Goal: Browse casually: Explore the website without a specific task or goal

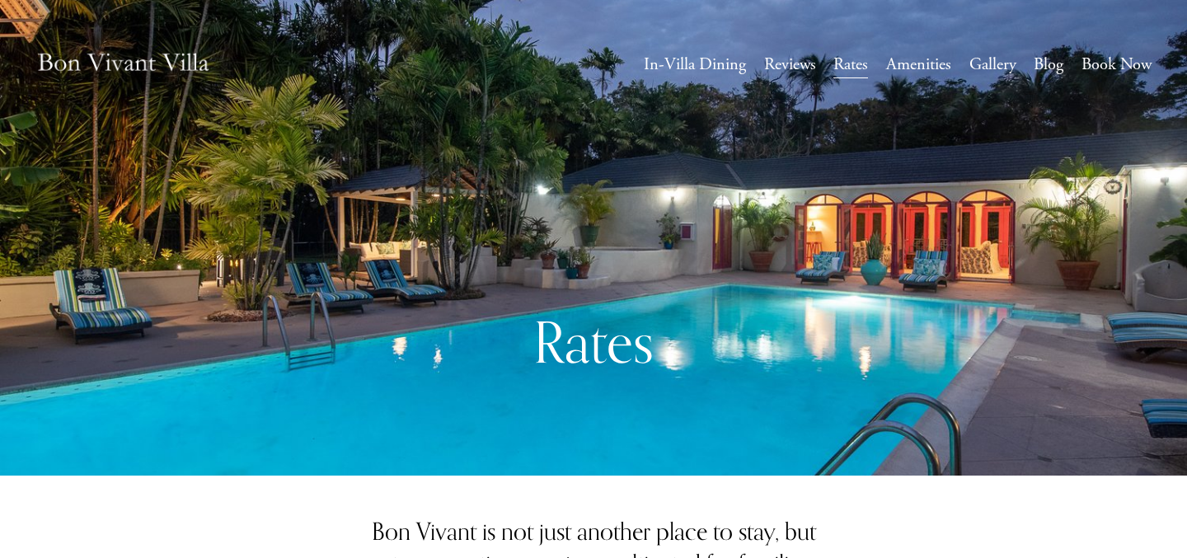
click at [114, 65] on img at bounding box center [123, 64] width 176 height 59
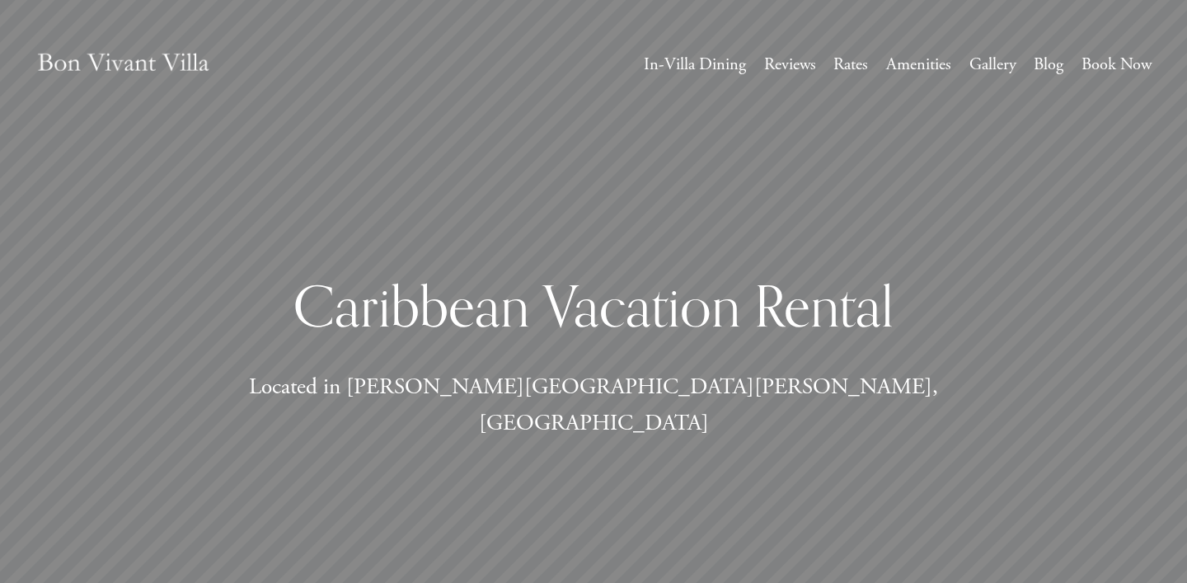
click at [994, 65] on link "Gallery" at bounding box center [993, 64] width 47 height 31
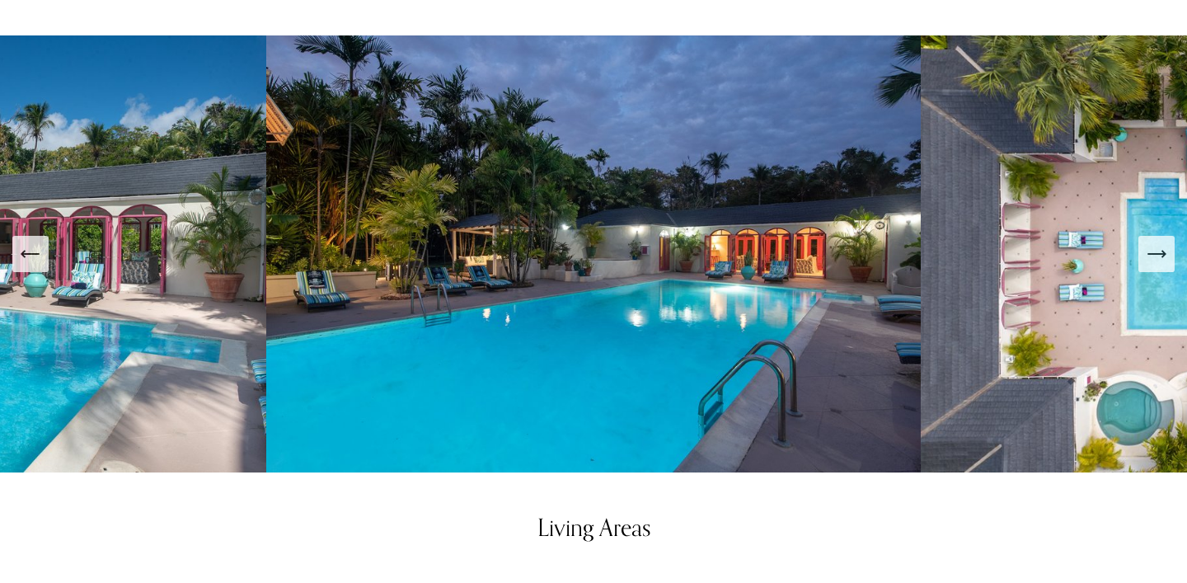
scroll to position [738, 0]
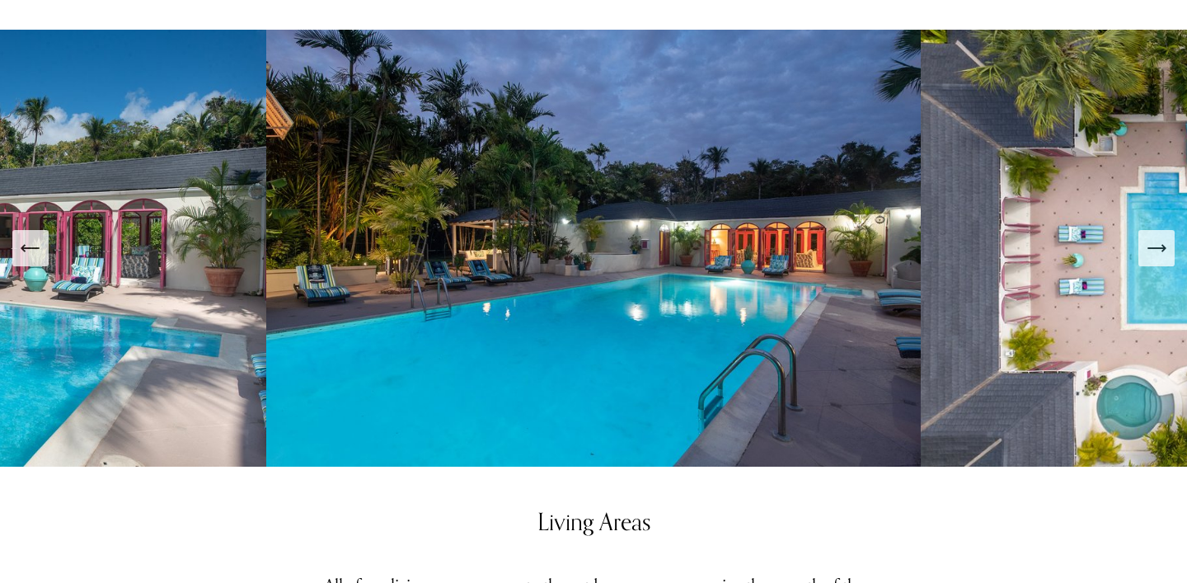
click at [1147, 237] on icon "Next Slide" at bounding box center [1156, 248] width 23 height 23
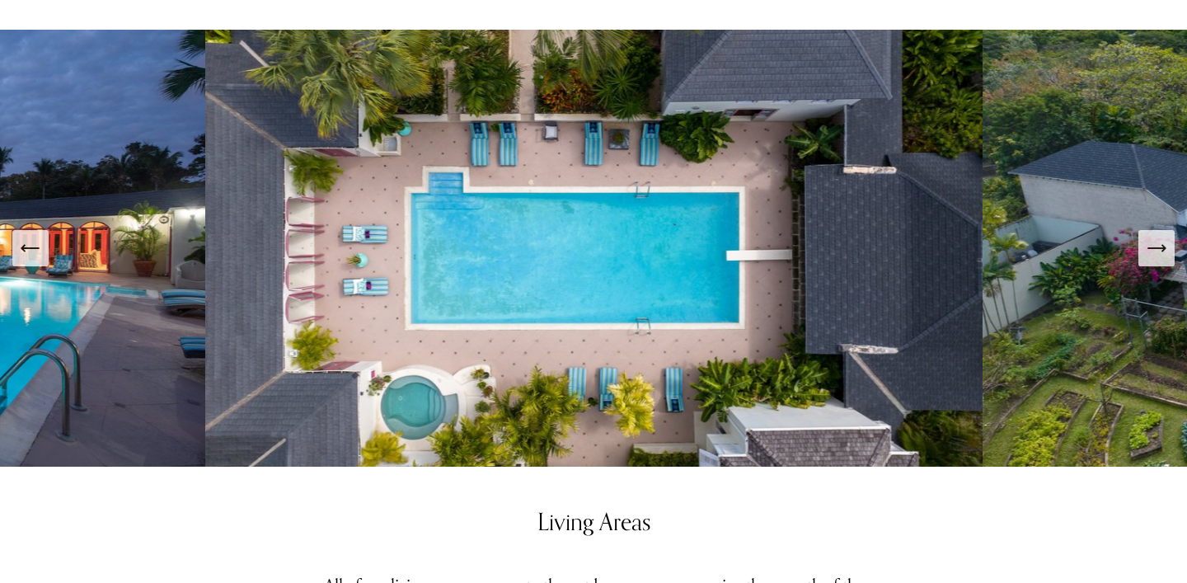
click at [1149, 237] on icon "Next Slide" at bounding box center [1156, 248] width 23 height 23
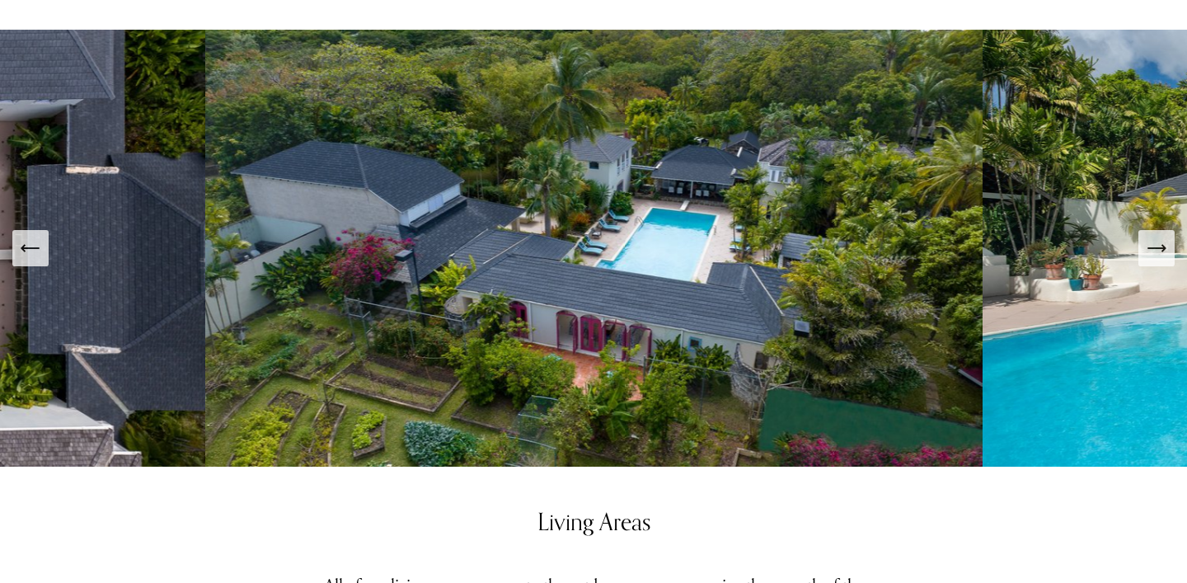
click at [1149, 237] on icon "Next Slide" at bounding box center [1156, 248] width 23 height 23
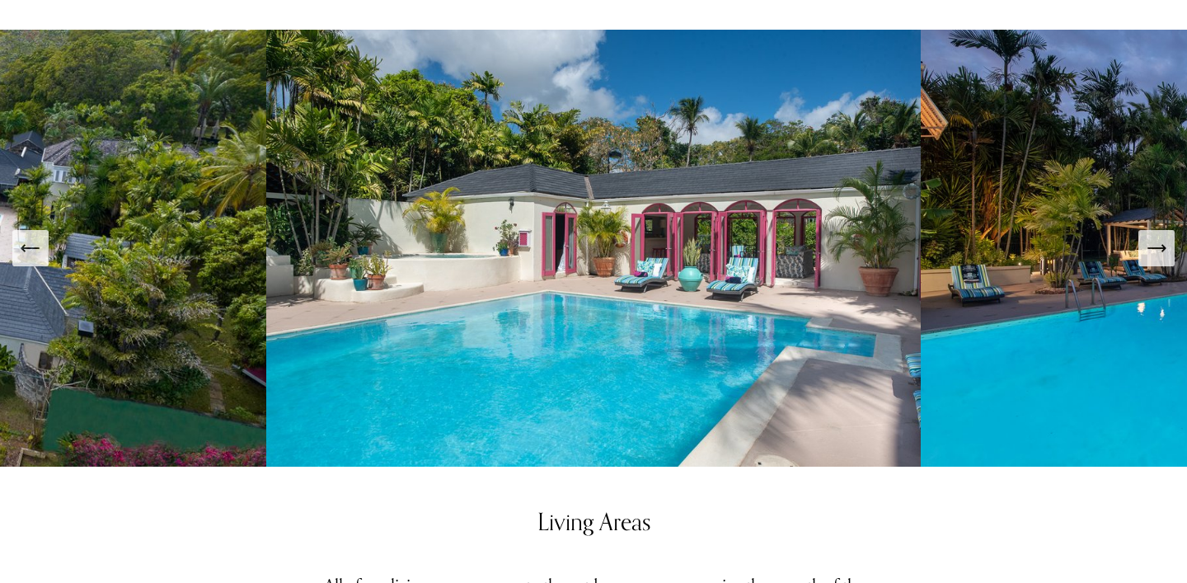
click at [1152, 237] on icon "Next Slide" at bounding box center [1156, 248] width 23 height 23
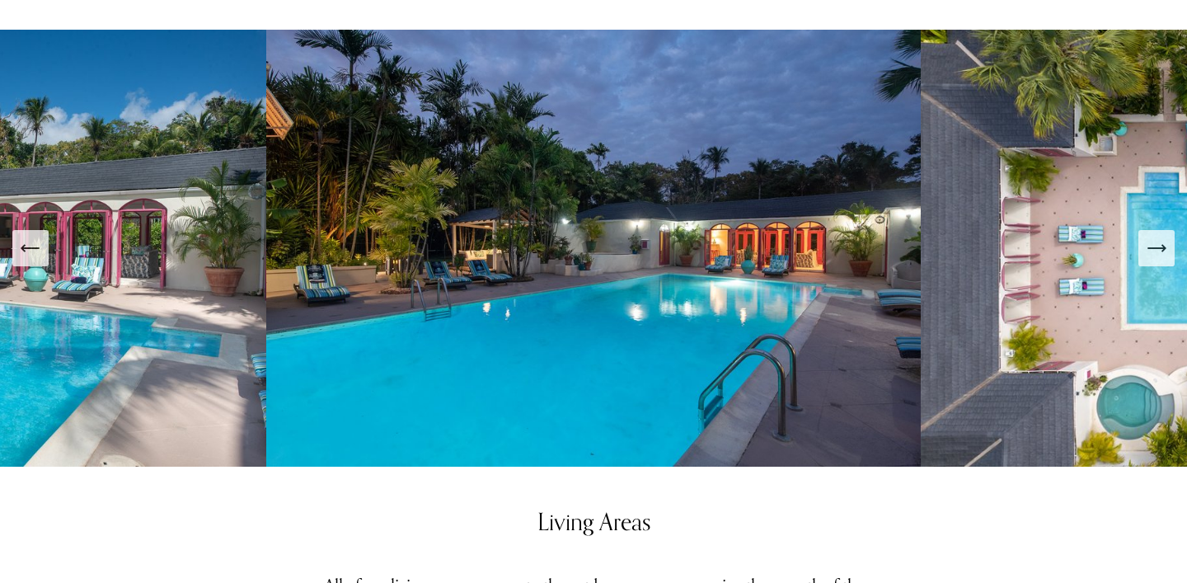
click at [1152, 237] on icon "Next Slide" at bounding box center [1156, 248] width 23 height 23
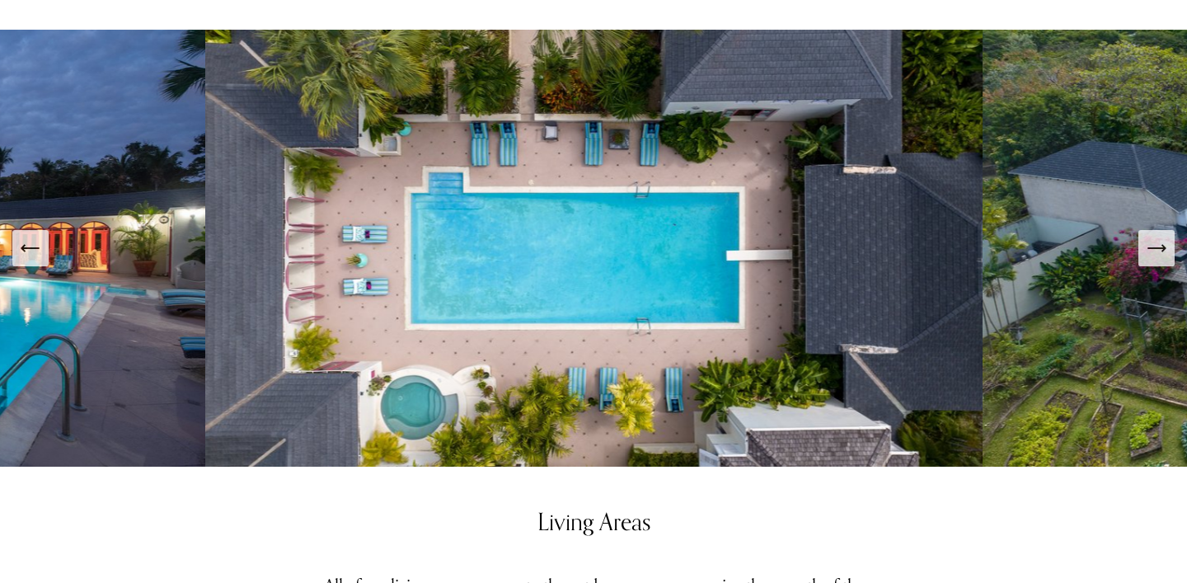
click at [1152, 237] on icon "Next Slide" at bounding box center [1156, 248] width 23 height 23
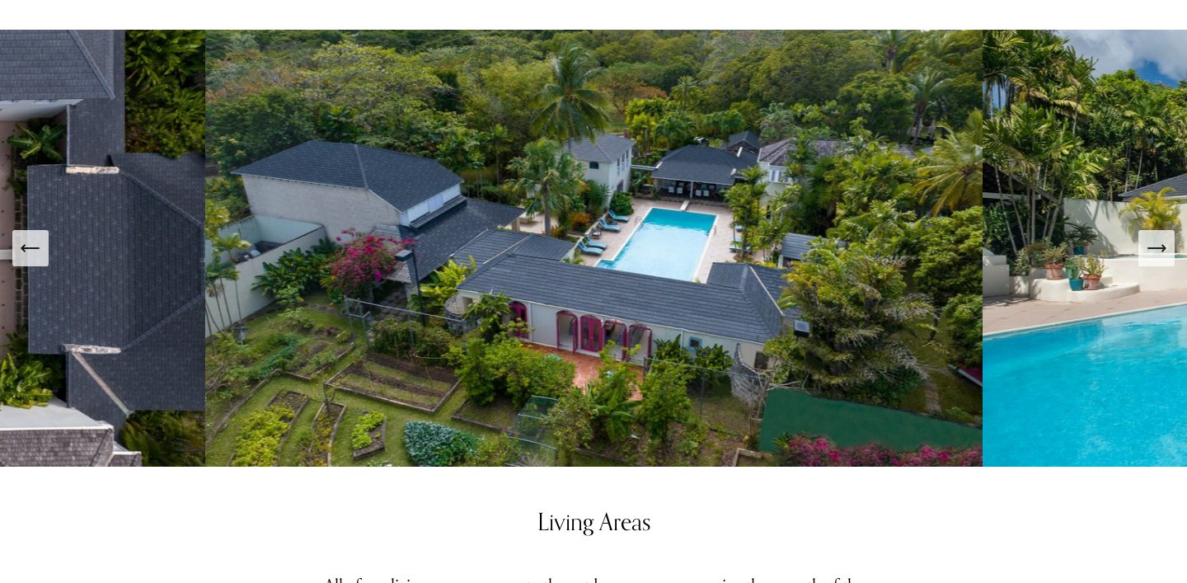
click at [1152, 237] on icon "Next Slide" at bounding box center [1156, 248] width 23 height 23
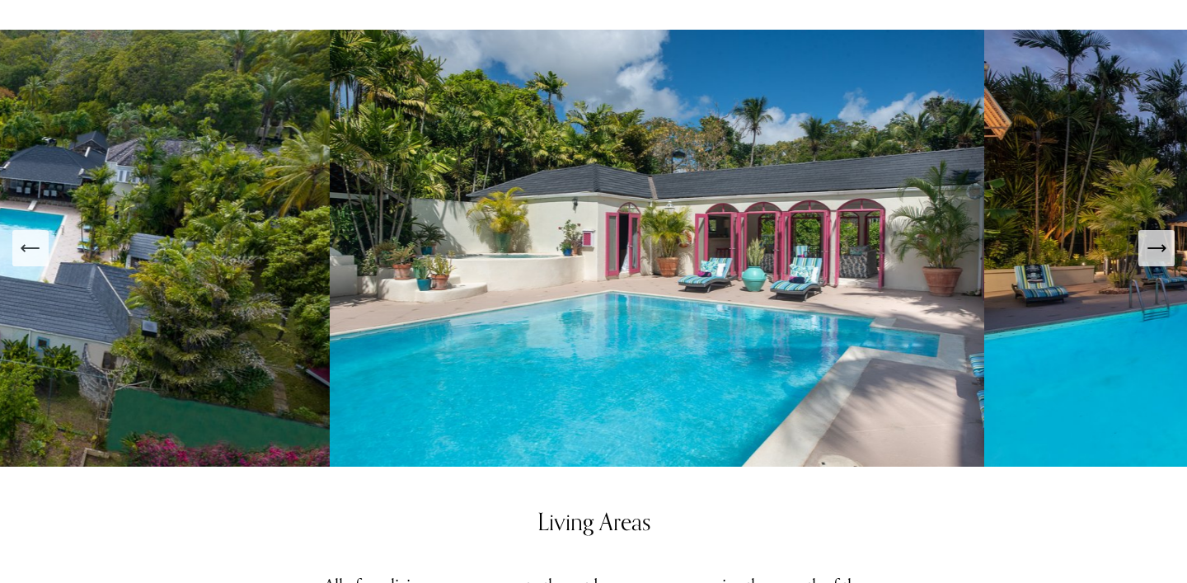
click at [1152, 237] on icon "Next Slide" at bounding box center [1156, 248] width 23 height 23
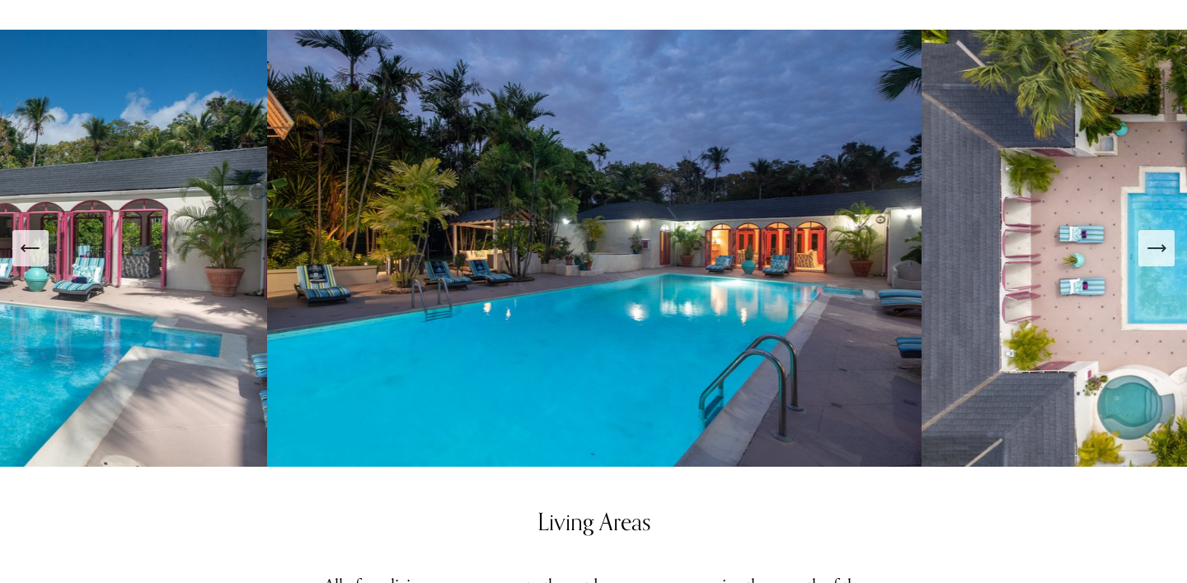
click at [1152, 237] on icon "Next Slide" at bounding box center [1156, 248] width 23 height 23
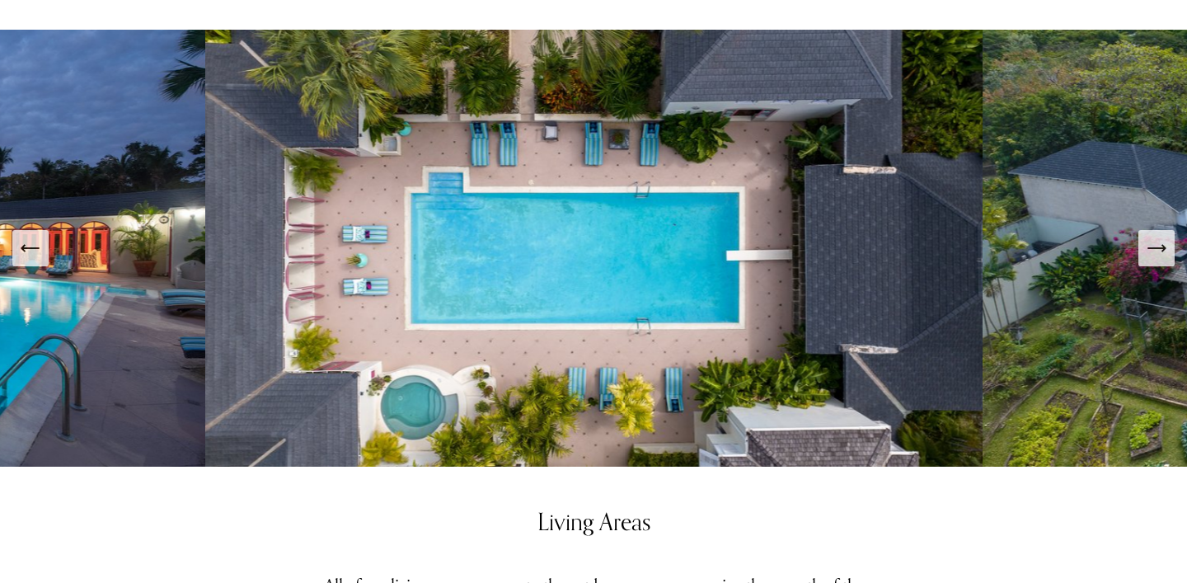
click at [1152, 237] on icon "Next Slide" at bounding box center [1156, 248] width 23 height 23
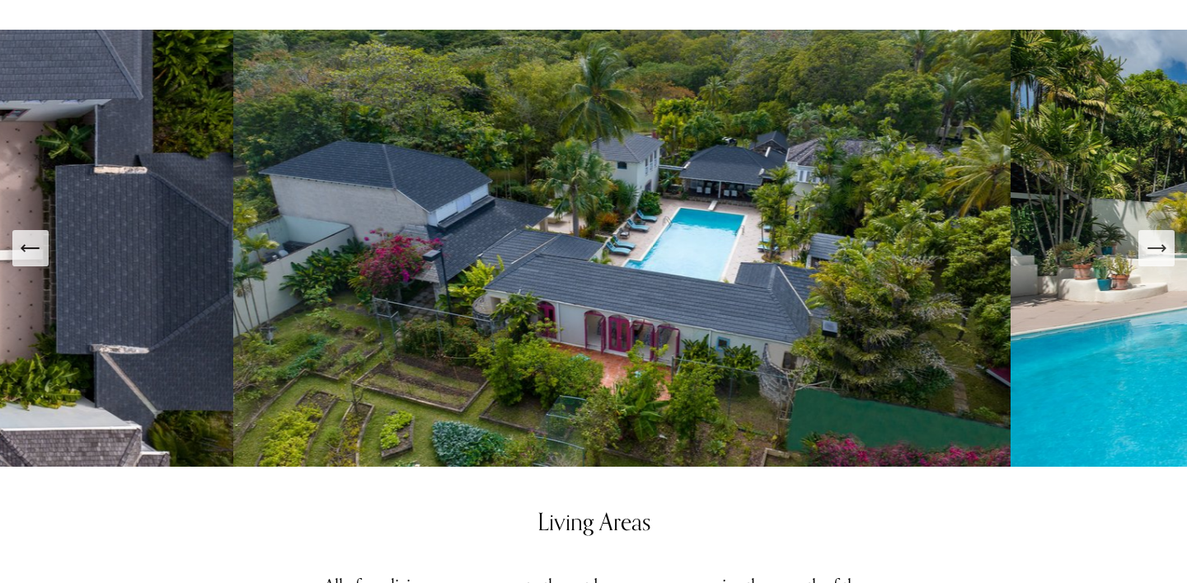
click at [1152, 237] on icon "Next Slide" at bounding box center [1156, 248] width 23 height 23
